Goal: Information Seeking & Learning: Compare options

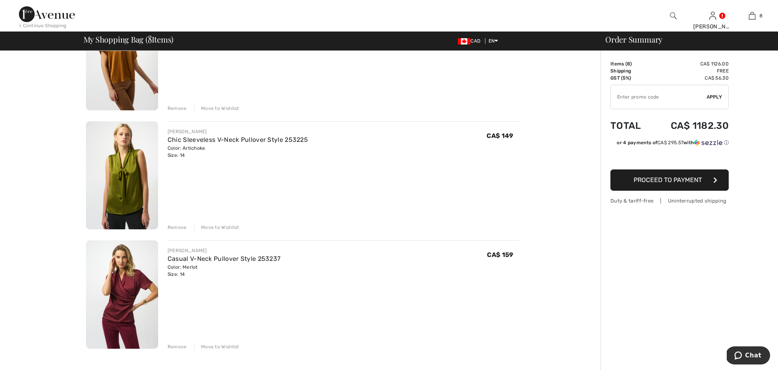
scroll to position [712, 0]
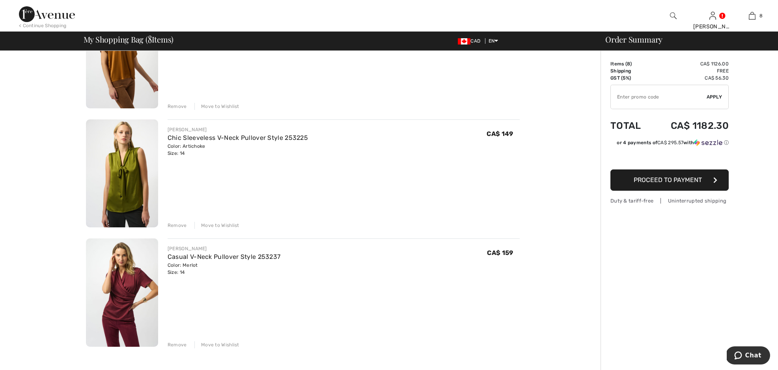
click at [131, 180] on img at bounding box center [122, 174] width 72 height 108
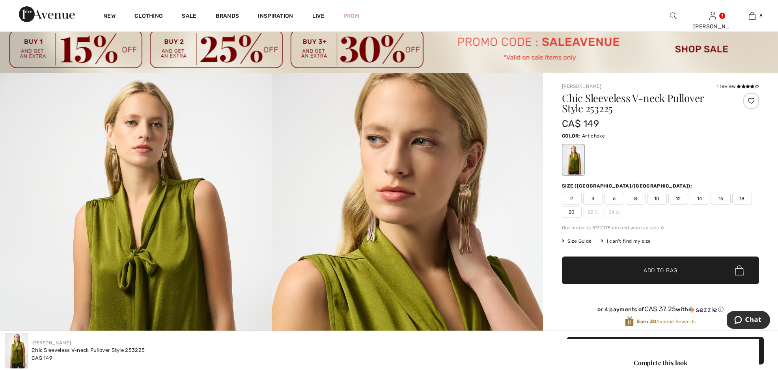
scroll to position [21, 0]
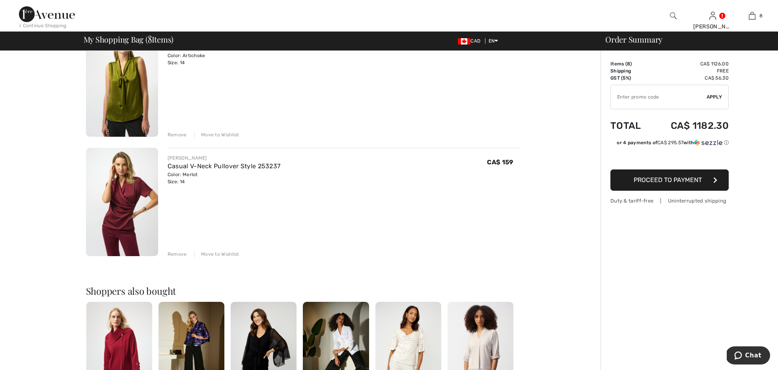
scroll to position [806, 0]
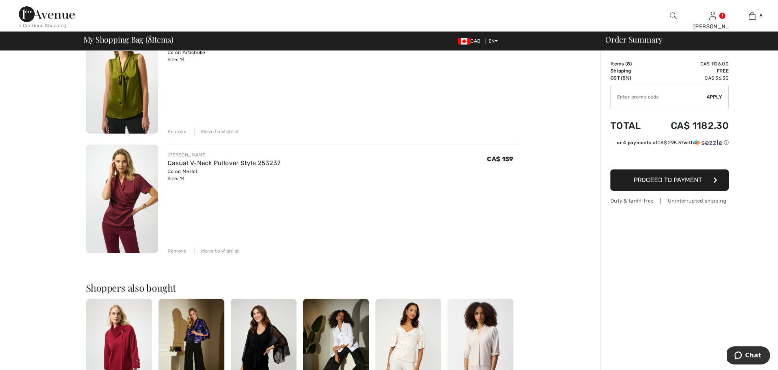
click at [139, 211] on img at bounding box center [122, 199] width 72 height 108
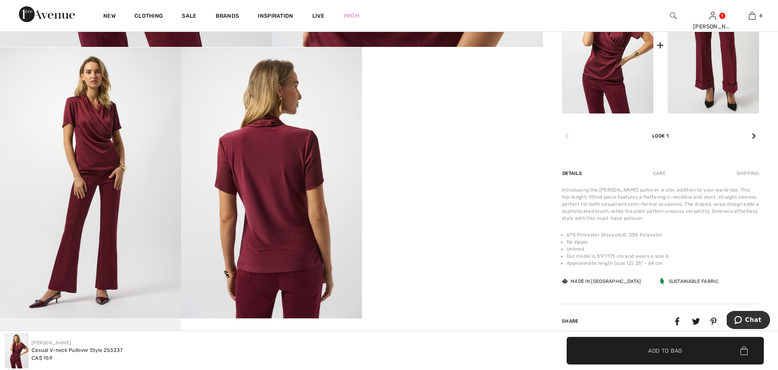
scroll to position [479, 0]
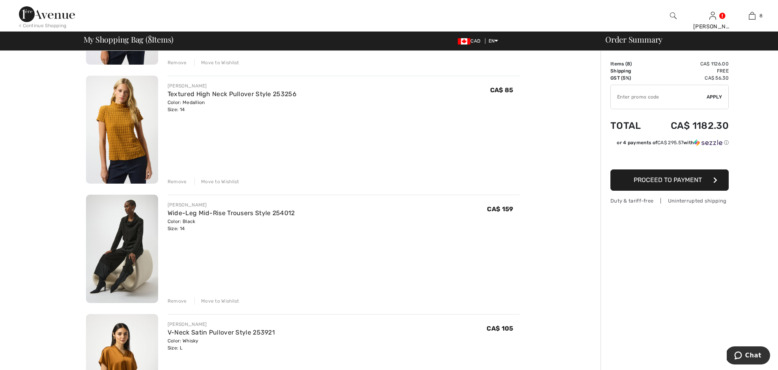
scroll to position [278, 0]
click at [140, 239] on img at bounding box center [122, 249] width 72 height 108
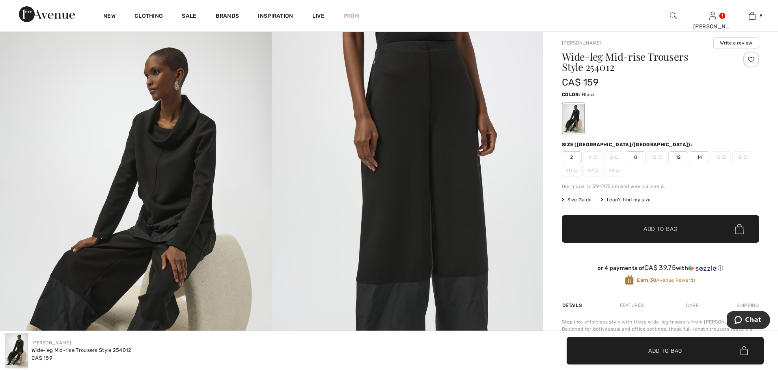
scroll to position [66, 0]
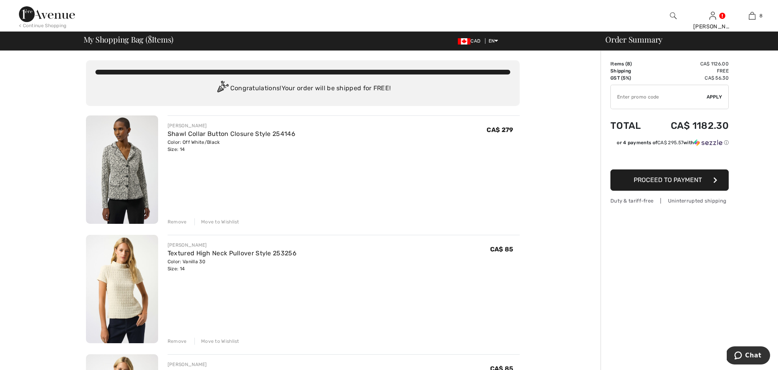
click at [125, 176] on img at bounding box center [122, 170] width 72 height 108
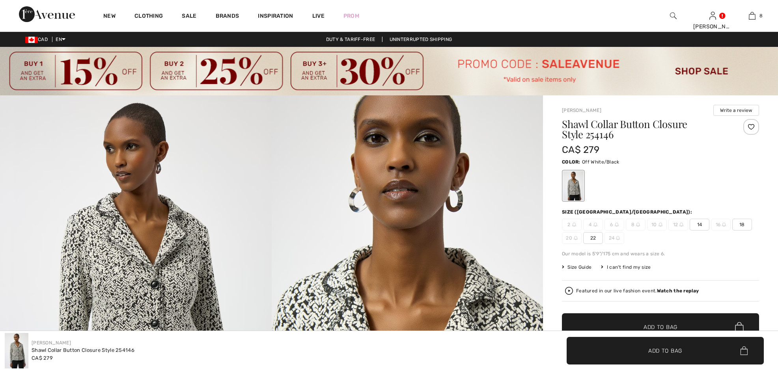
checkbox input "true"
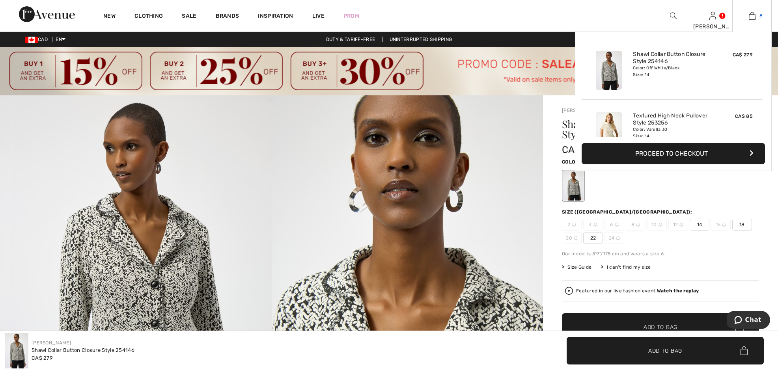
click at [752, 17] on img at bounding box center [752, 15] width 7 height 9
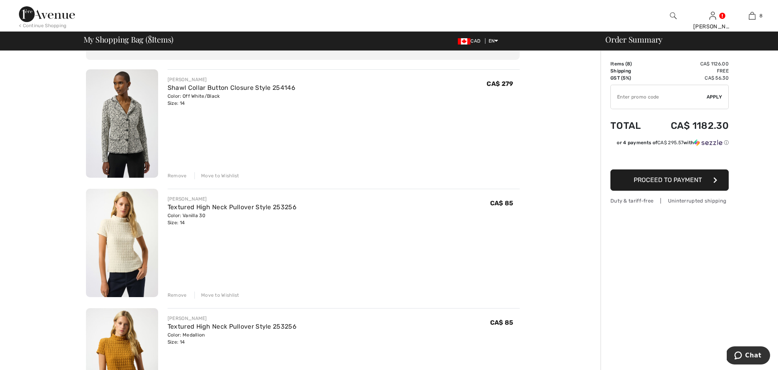
scroll to position [49, 0]
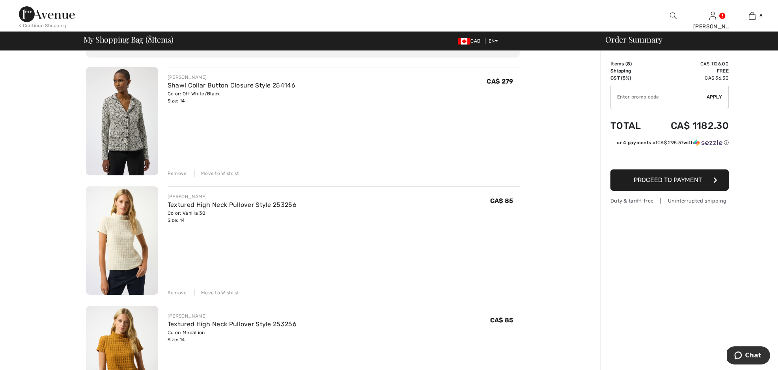
click at [106, 347] on img at bounding box center [122, 360] width 72 height 108
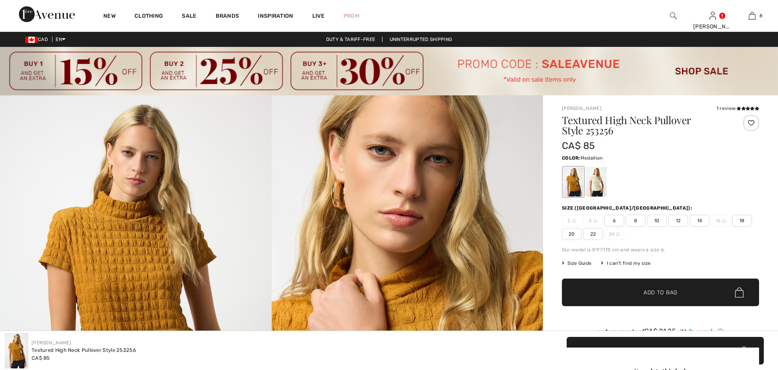
checkbox input "true"
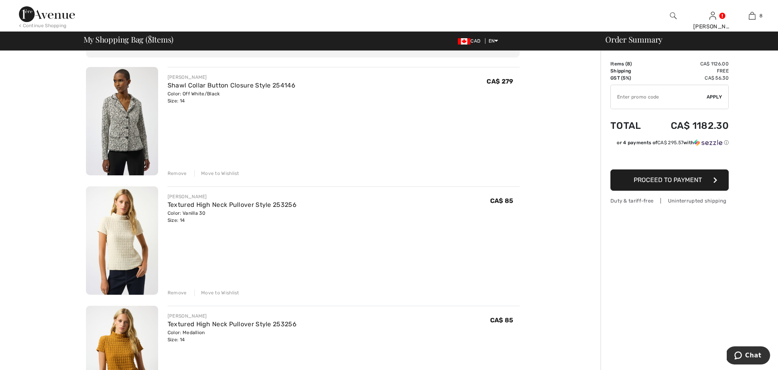
click at [118, 229] on img at bounding box center [122, 241] width 72 height 108
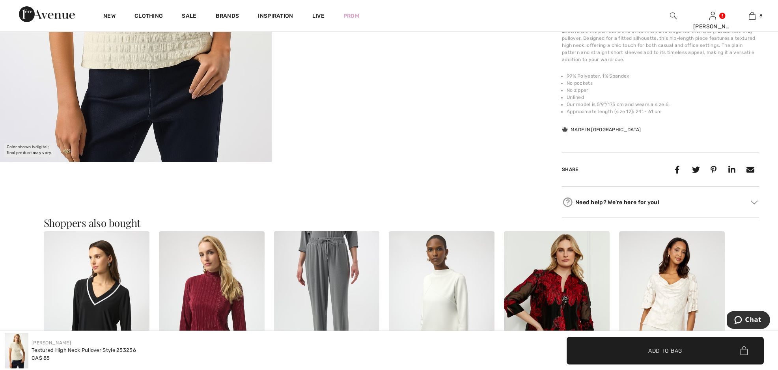
scroll to position [368, 0]
